Goal: Task Accomplishment & Management: Complete application form

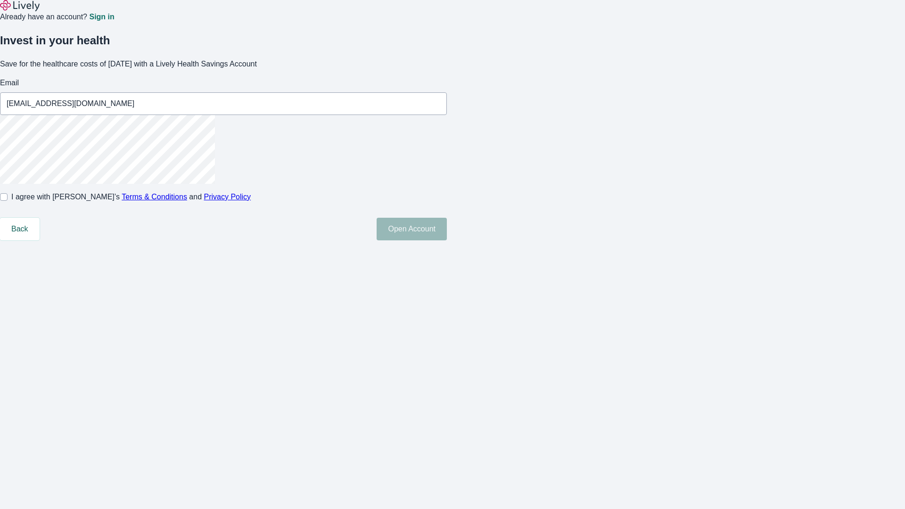
click at [8, 201] on input "I agree with Lively’s Terms & Conditions and Privacy Policy" at bounding box center [4, 197] width 8 height 8
checkbox input "true"
click at [447, 241] on button "Open Account" at bounding box center [412, 229] width 70 height 23
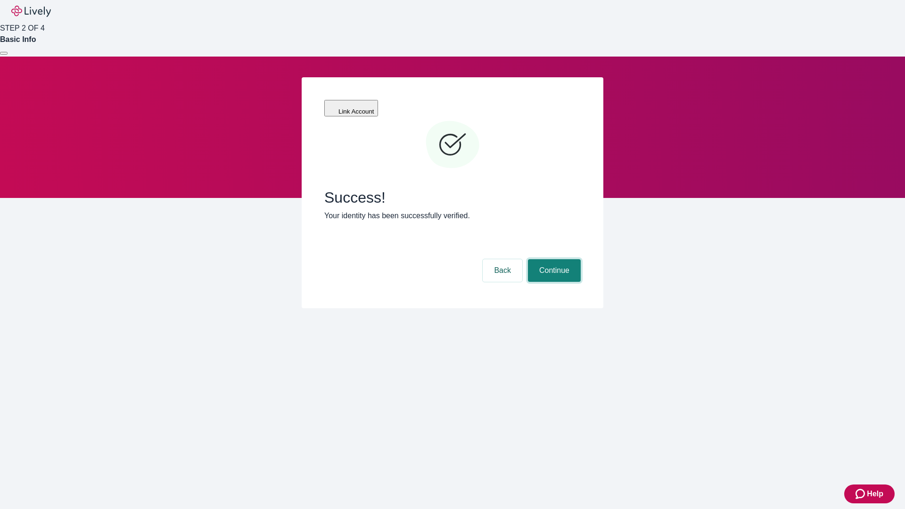
click at [553, 259] on button "Continue" at bounding box center [554, 270] width 53 height 23
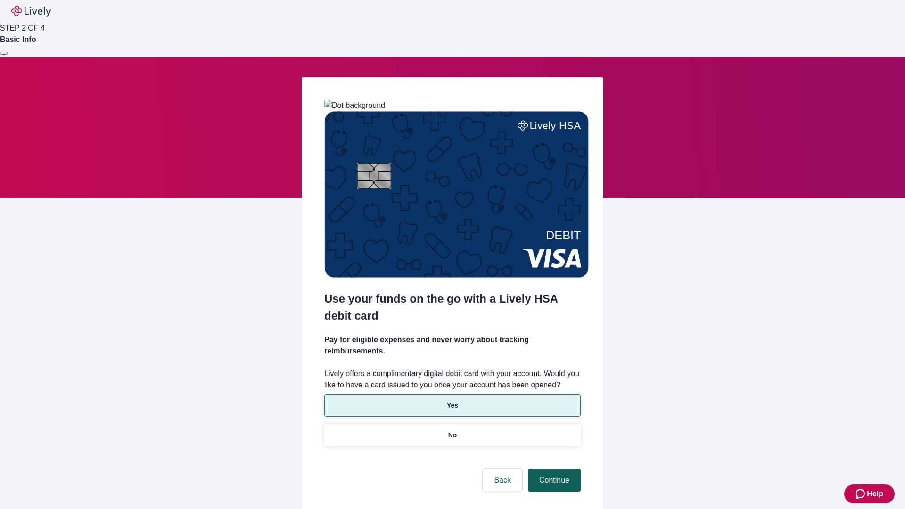
click at [452, 431] on p "No" at bounding box center [452, 436] width 9 height 10
click at [553, 469] on button "Continue" at bounding box center [554, 480] width 53 height 23
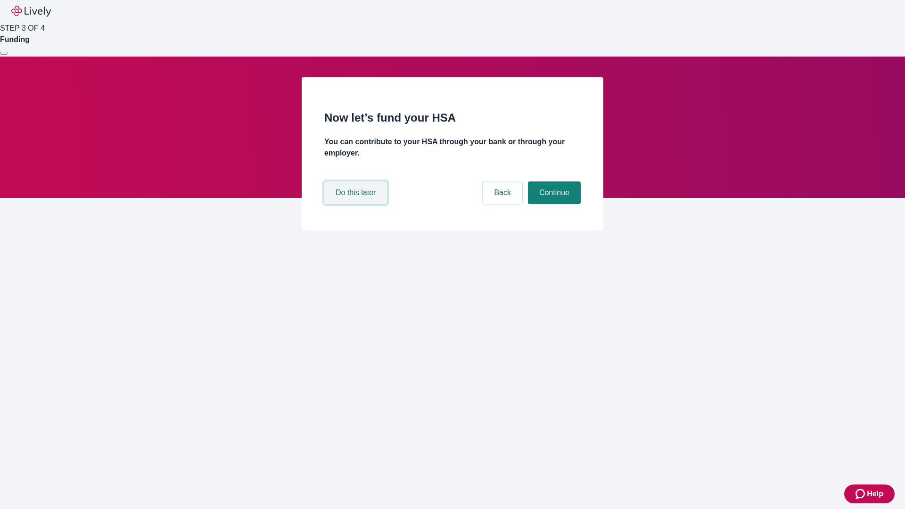
click at [357, 204] on button "Do this later" at bounding box center [355, 193] width 63 height 23
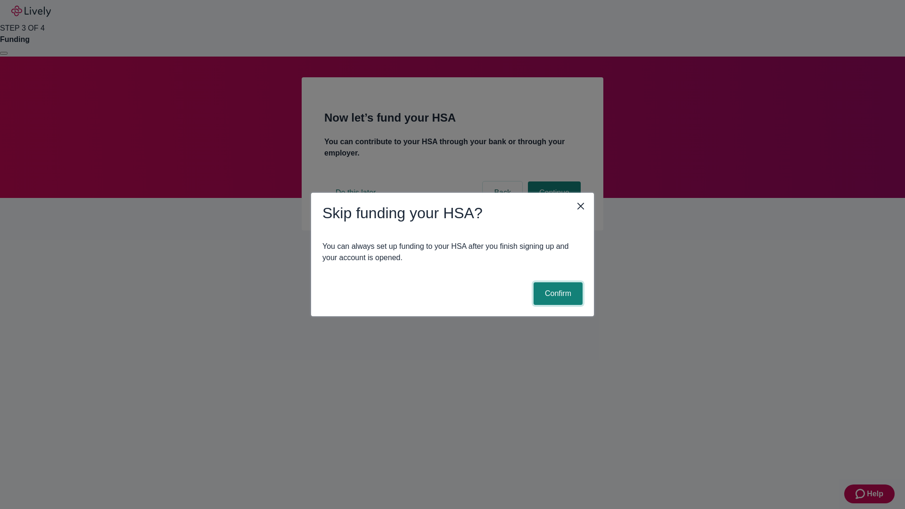
click at [557, 294] on button "Confirm" at bounding box center [558, 293] width 49 height 23
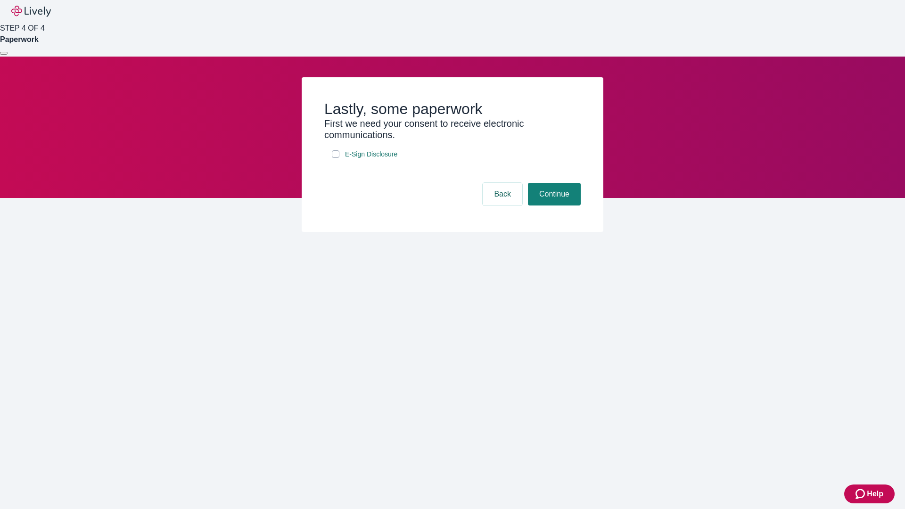
click at [336, 158] on input "E-Sign Disclosure" at bounding box center [336, 154] width 8 height 8
checkbox input "true"
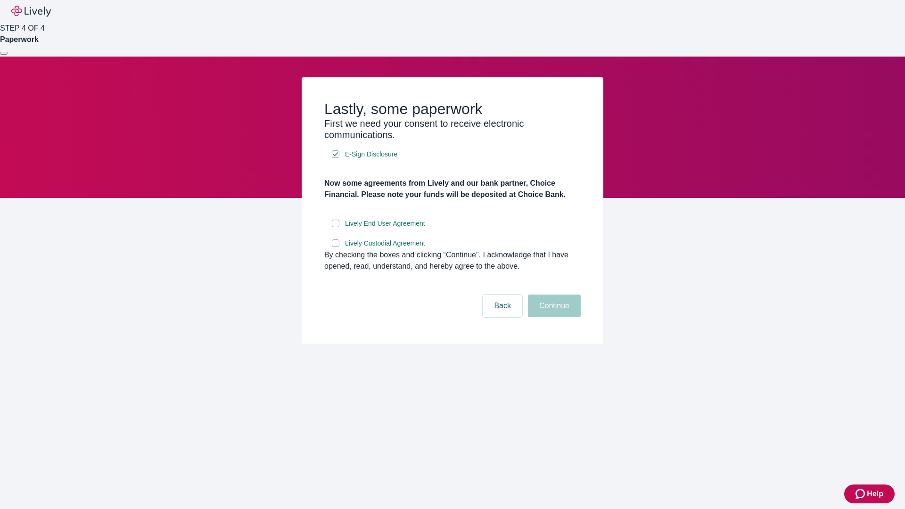
click at [336, 227] on input "Lively End User Agreement" at bounding box center [336, 224] width 8 height 8
checkbox input "true"
click at [336, 247] on input "Lively Custodial Agreement" at bounding box center [336, 244] width 8 height 8
checkbox input "true"
click at [553, 317] on button "Continue" at bounding box center [554, 306] width 53 height 23
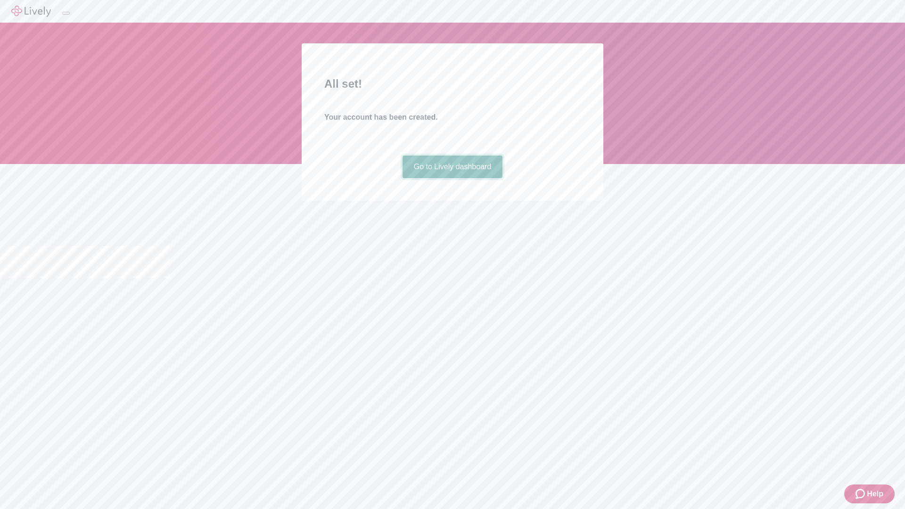
click at [452, 178] on link "Go to Lively dashboard" at bounding box center [453, 167] width 100 height 23
